Goal: Navigation & Orientation: Find specific page/section

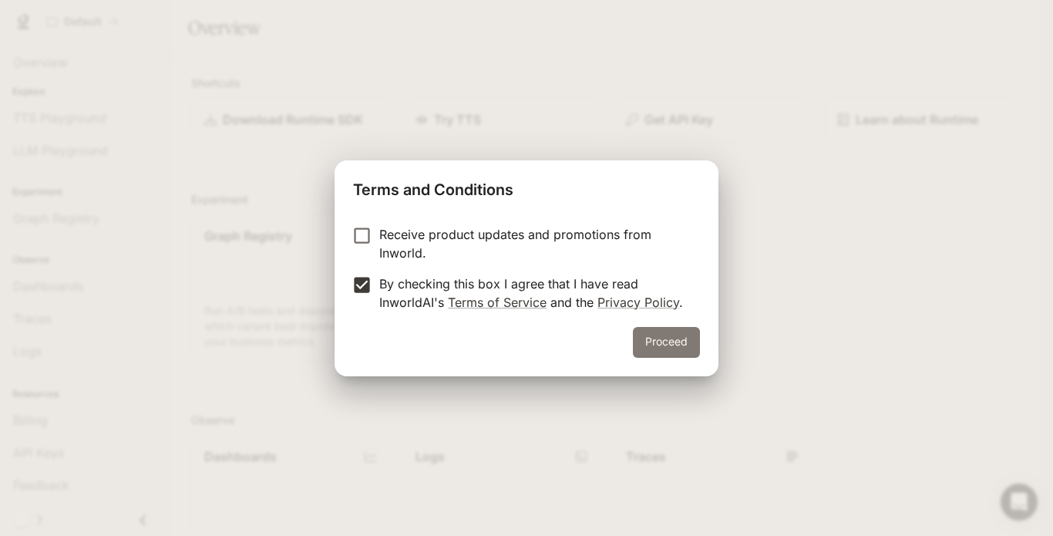
click at [687, 348] on button "Proceed" at bounding box center [666, 342] width 67 height 31
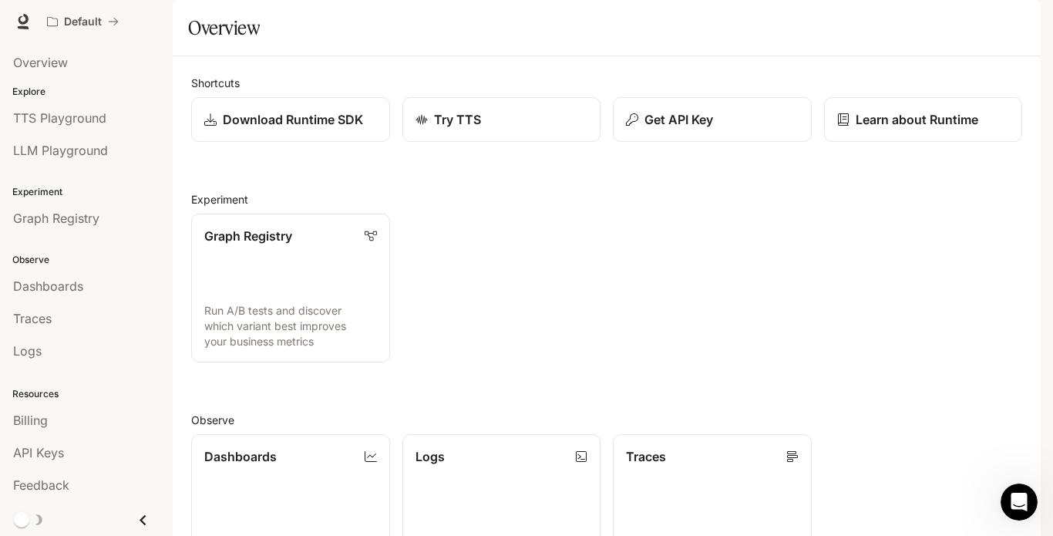
click at [1003, 28] on button "button" at bounding box center [1018, 21] width 31 height 31
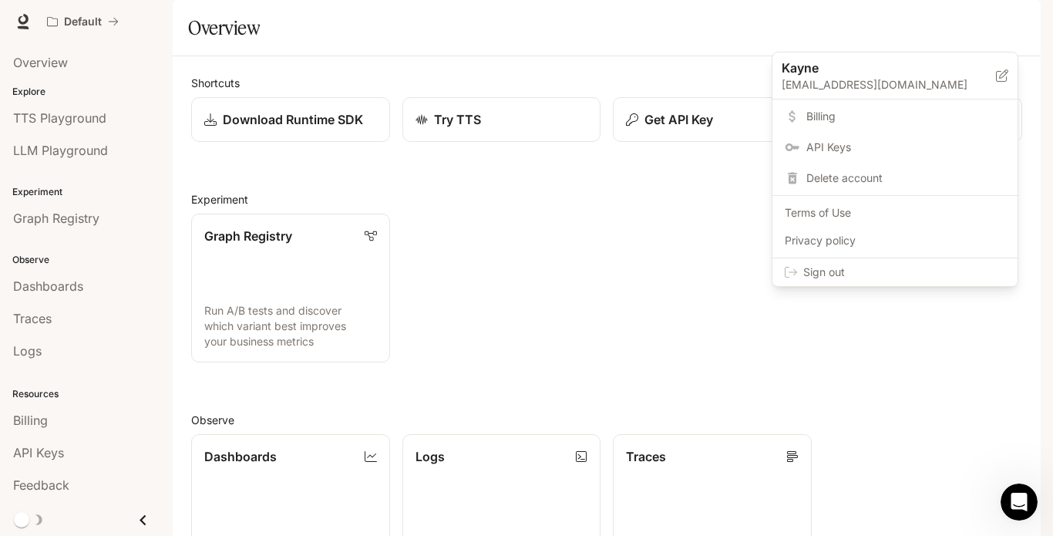
click at [368, 98] on div at bounding box center [526, 268] width 1053 height 536
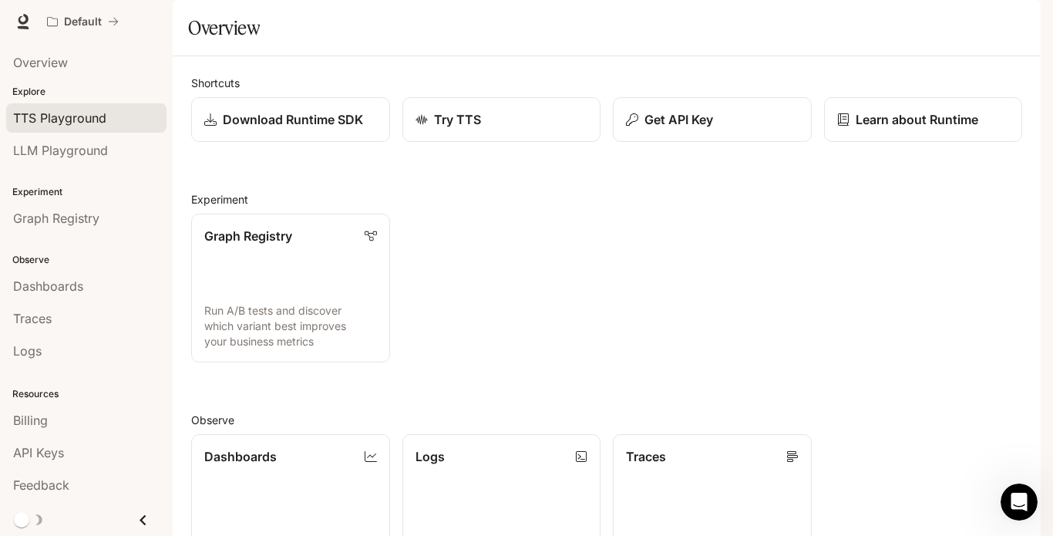
click at [76, 127] on span "TTS Playground" at bounding box center [59, 118] width 93 height 18
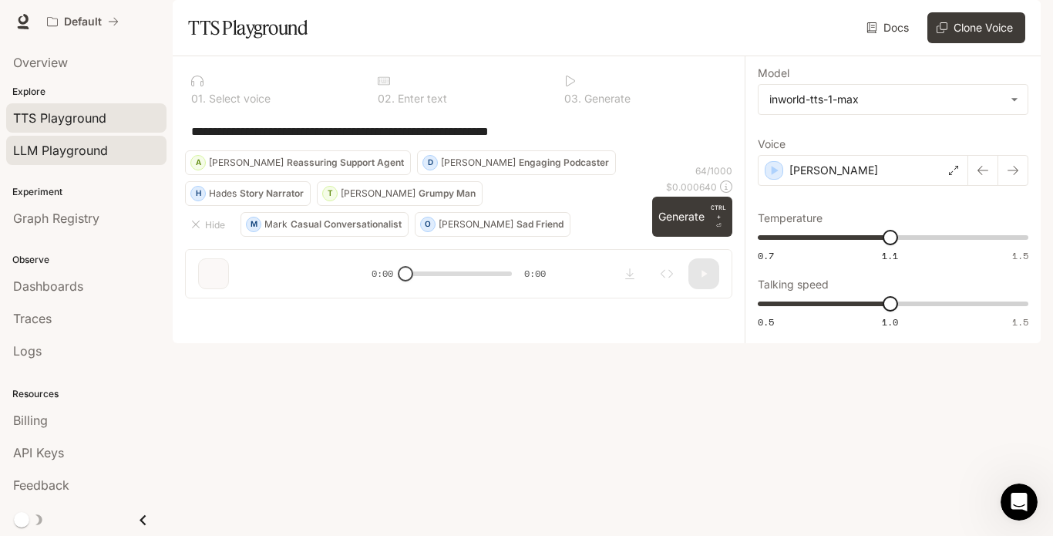
click at [84, 160] on span "LLM Playground" at bounding box center [60, 150] width 95 height 18
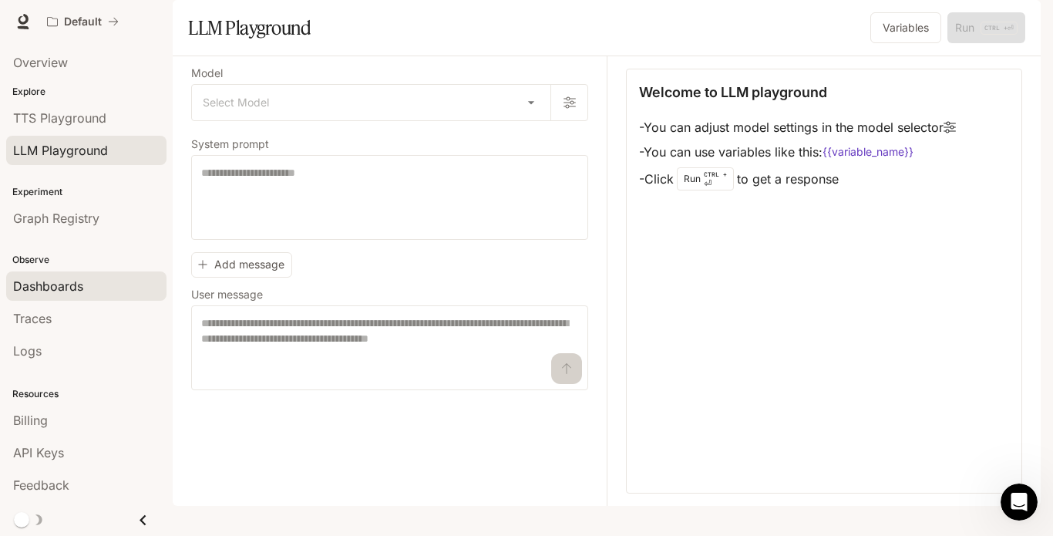
click at [102, 292] on div "Dashboards" at bounding box center [86, 286] width 146 height 18
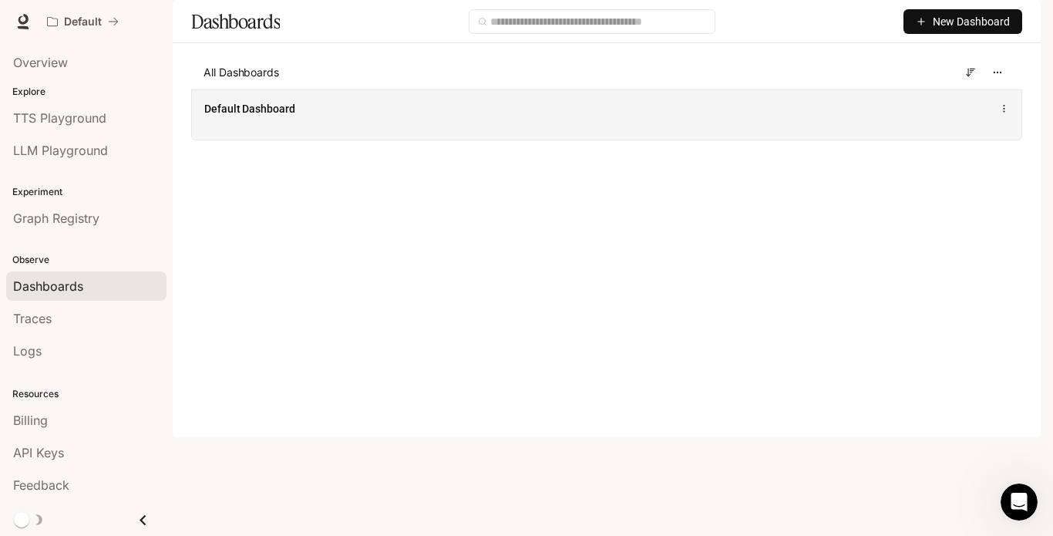
click at [286, 116] on span "Default Dashboard" at bounding box center [249, 108] width 91 height 15
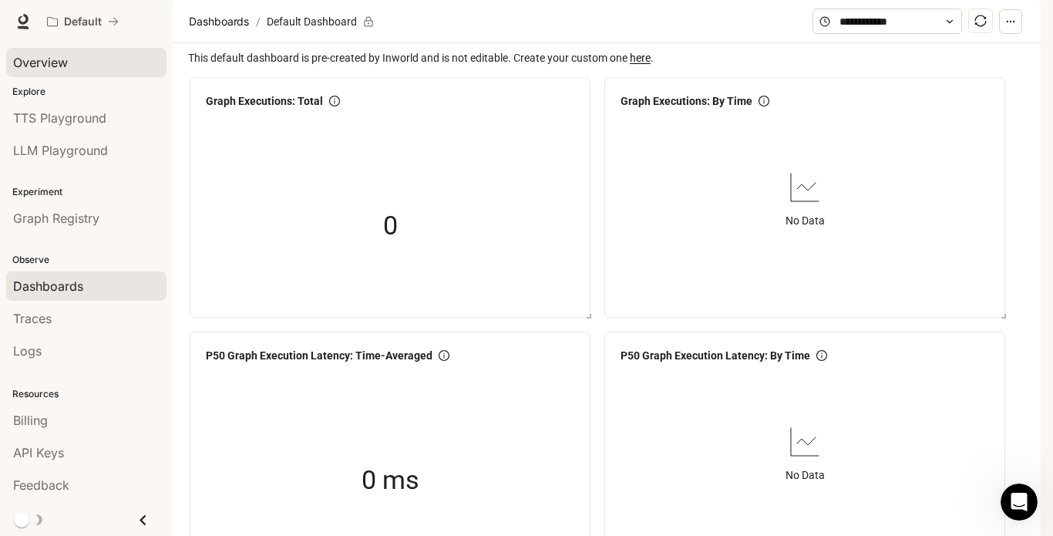
click at [41, 72] on span "Overview" at bounding box center [40, 62] width 55 height 18
